Goal: Task Accomplishment & Management: Manage account settings

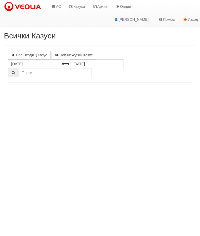
select select "10"
select select "1"
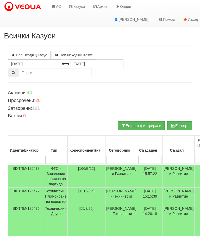
click at [55, 189] on td "Технически - Пломбиране на водомер" at bounding box center [55, 196] width 23 height 17
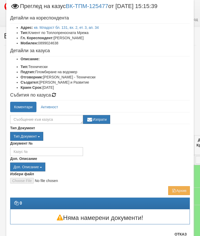
scroll to position [13, 0]
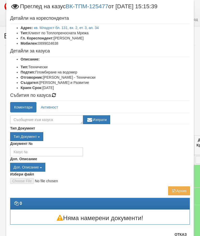
click at [182, 235] on button "Отказ" at bounding box center [180, 235] width 18 height 8
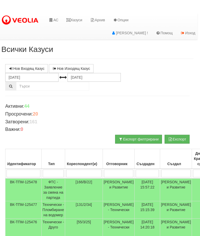
scroll to position [0, 0]
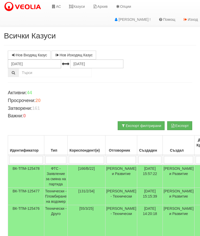
click at [80, 7] on link "Казуси" at bounding box center [77, 6] width 24 height 13
click at [79, 8] on link "Казуси" at bounding box center [77, 6] width 24 height 13
click at [81, 6] on link "Казуси" at bounding box center [77, 6] width 24 height 13
click at [77, 5] on link "Казуси" at bounding box center [77, 6] width 24 height 13
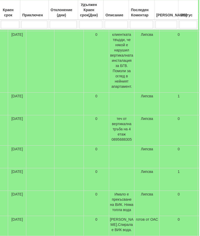
scroll to position [174, 208]
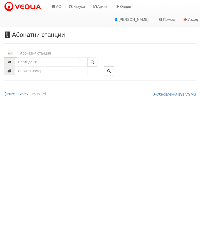
click at [80, 4] on link "Казуси" at bounding box center [77, 6] width 24 height 13
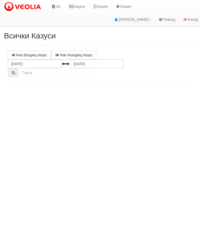
select select "10"
select select "1"
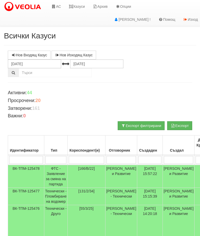
click at [71, 5] on icon at bounding box center [71, 7] width 5 height 4
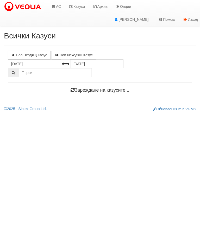
click at [84, 3] on link "Казуси" at bounding box center [77, 6] width 24 height 13
select select "10"
select select "1"
